Goal: Information Seeking & Learning: Stay updated

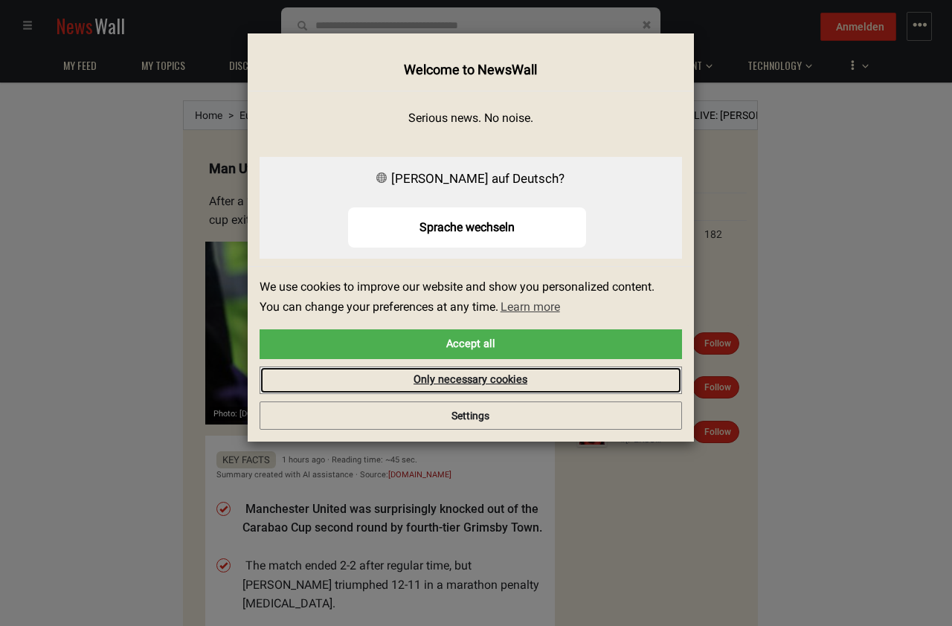
click at [580, 375] on link "Only necessary cookies" at bounding box center [470, 381] width 422 height 28
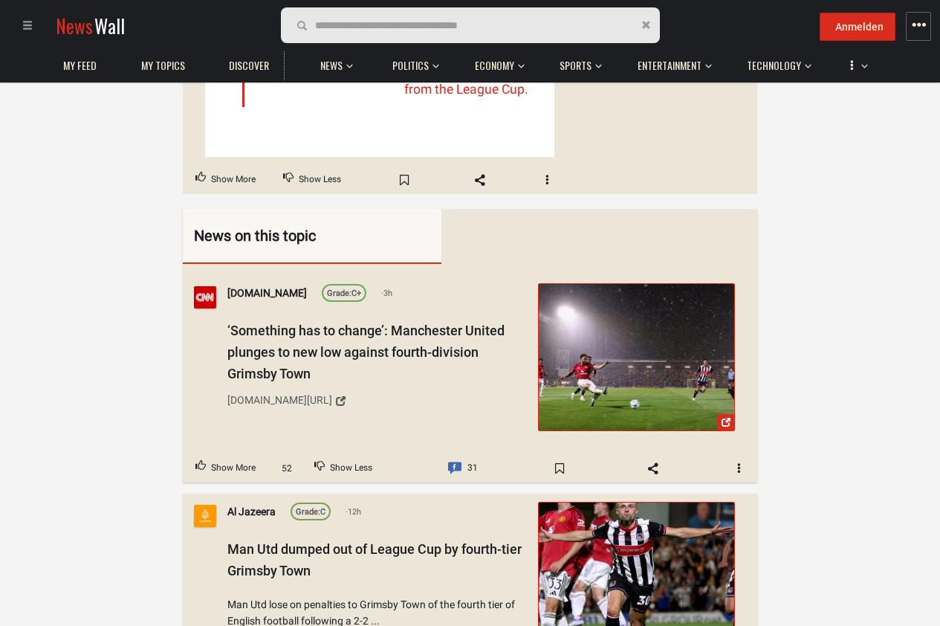
scroll to position [803, 0]
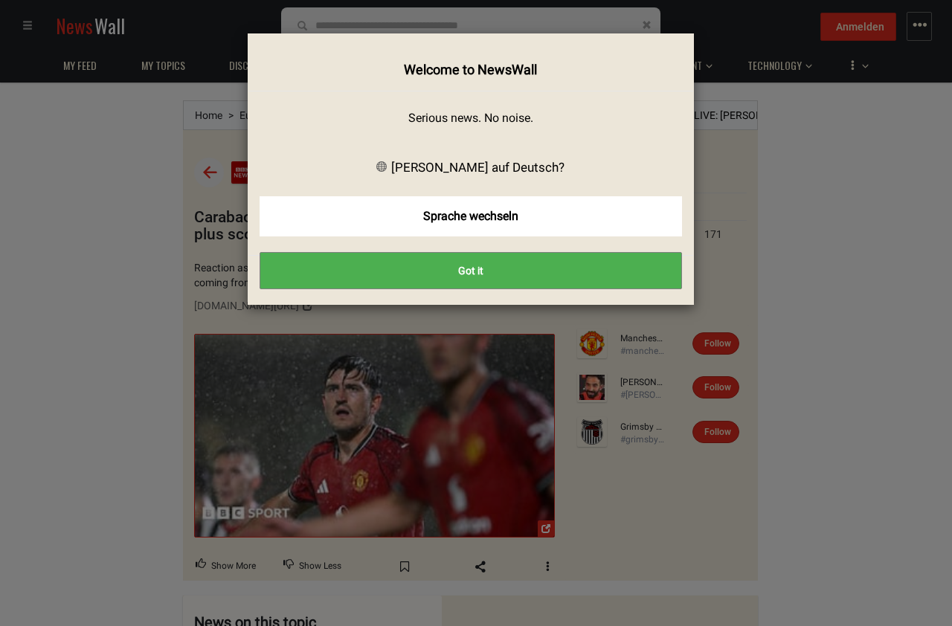
click at [610, 271] on button "Got it" at bounding box center [470, 270] width 422 height 37
